Goal: Find specific page/section: Find specific page/section

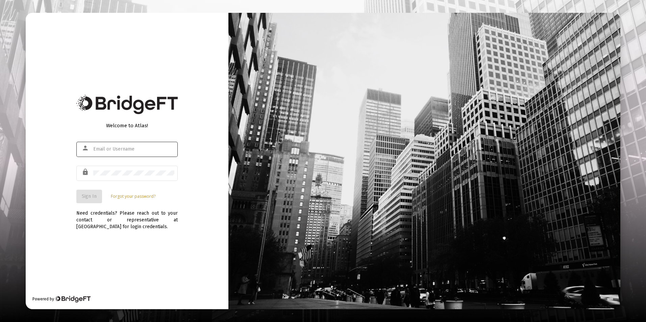
click at [118, 149] on input "text" at bounding box center [133, 149] width 81 height 5
type input "[PERSON_NAME][EMAIL_ADDRESS][DOMAIN_NAME]"
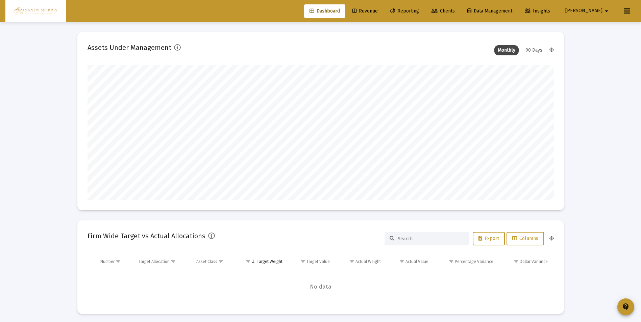
scroll to position [135, 251]
type input "[DATE]"
click at [455, 10] on span "Clients" at bounding box center [442, 11] width 23 height 6
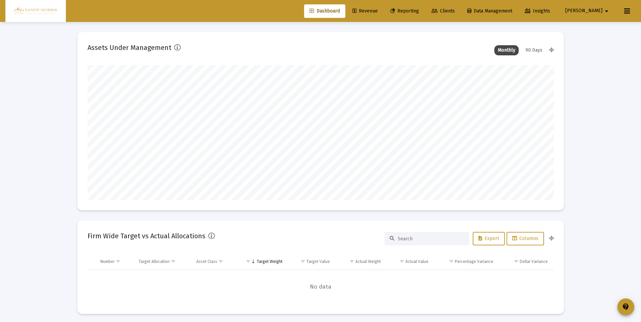
scroll to position [0, 0]
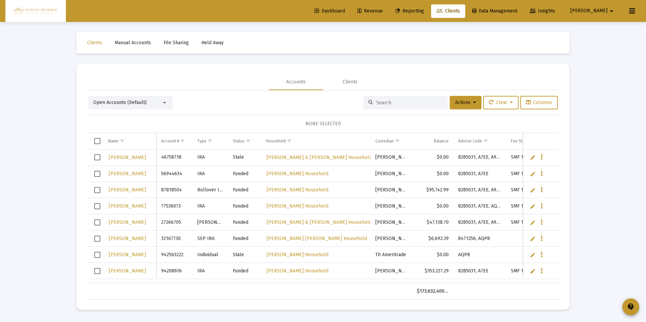
click at [423, 101] on input at bounding box center [409, 103] width 66 height 6
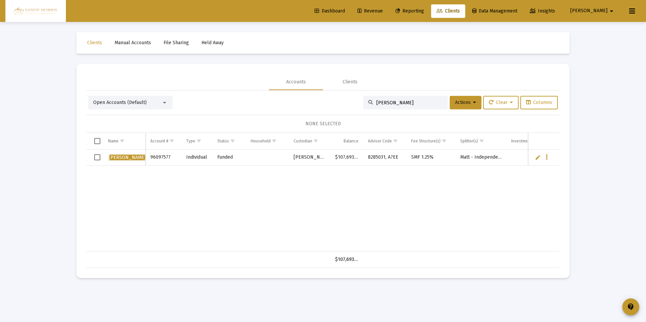
type input "[PERSON_NAME]"
click at [345, 9] on span "Dashboard" at bounding box center [330, 11] width 30 height 6
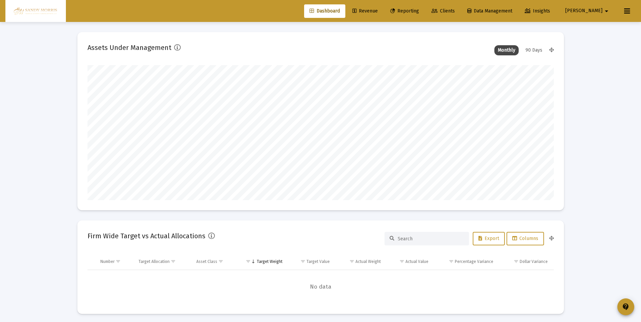
scroll to position [135, 251]
